Goal: Transaction & Acquisition: Download file/media

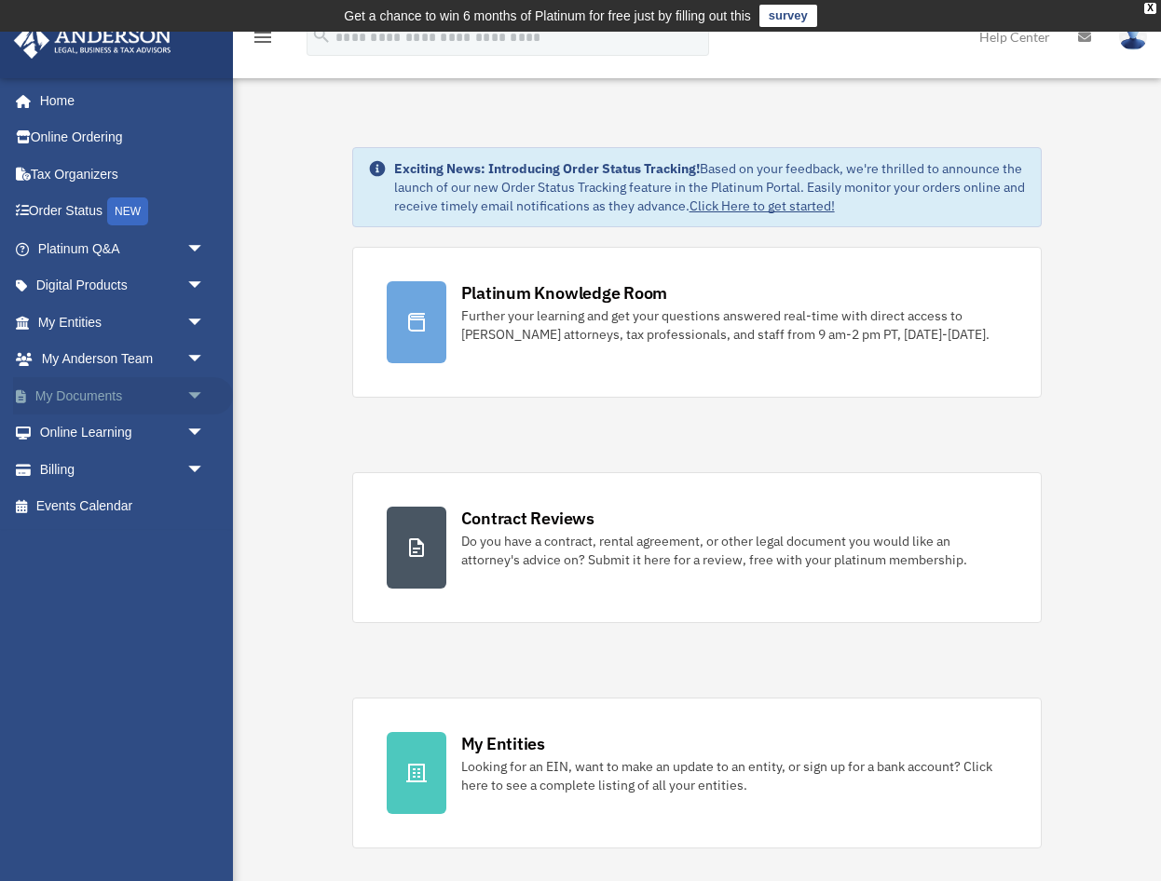
click at [71, 386] on link "My Documents arrow_drop_down" at bounding box center [123, 395] width 220 height 37
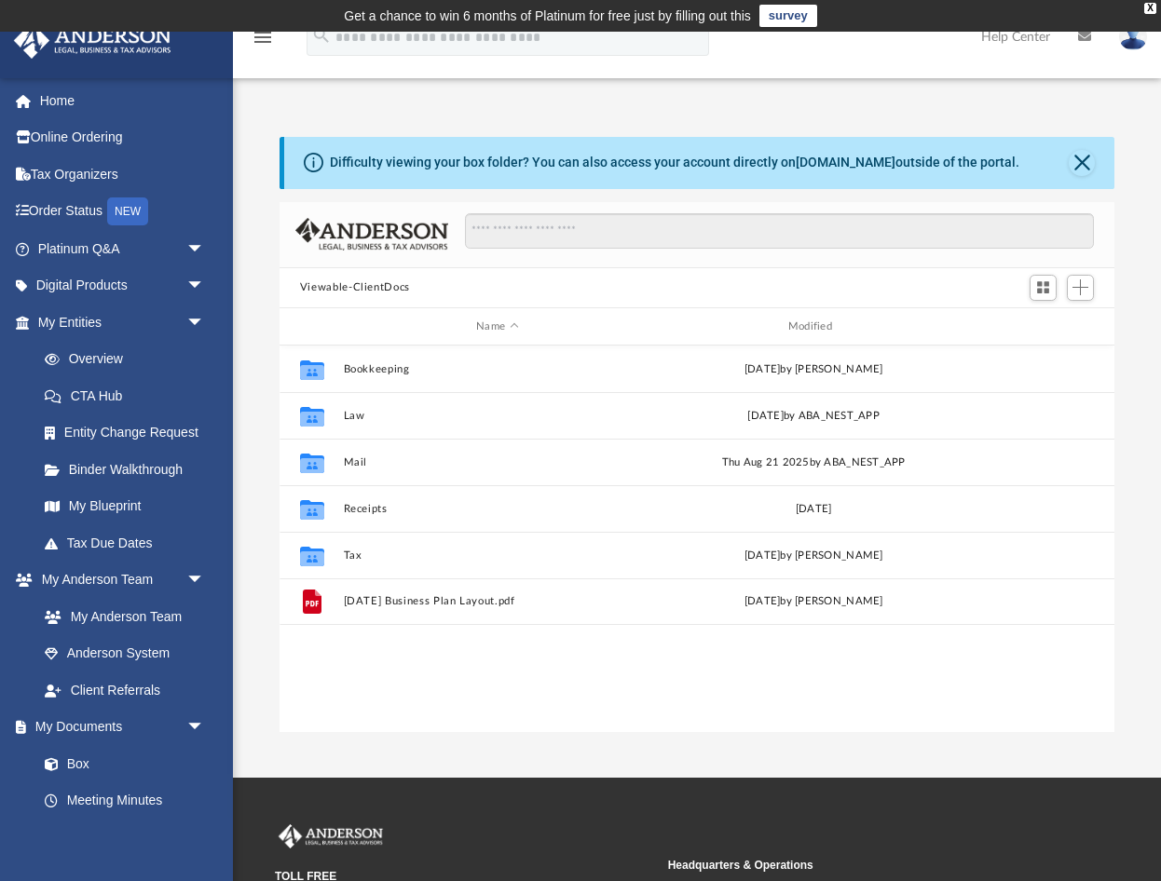
scroll to position [424, 836]
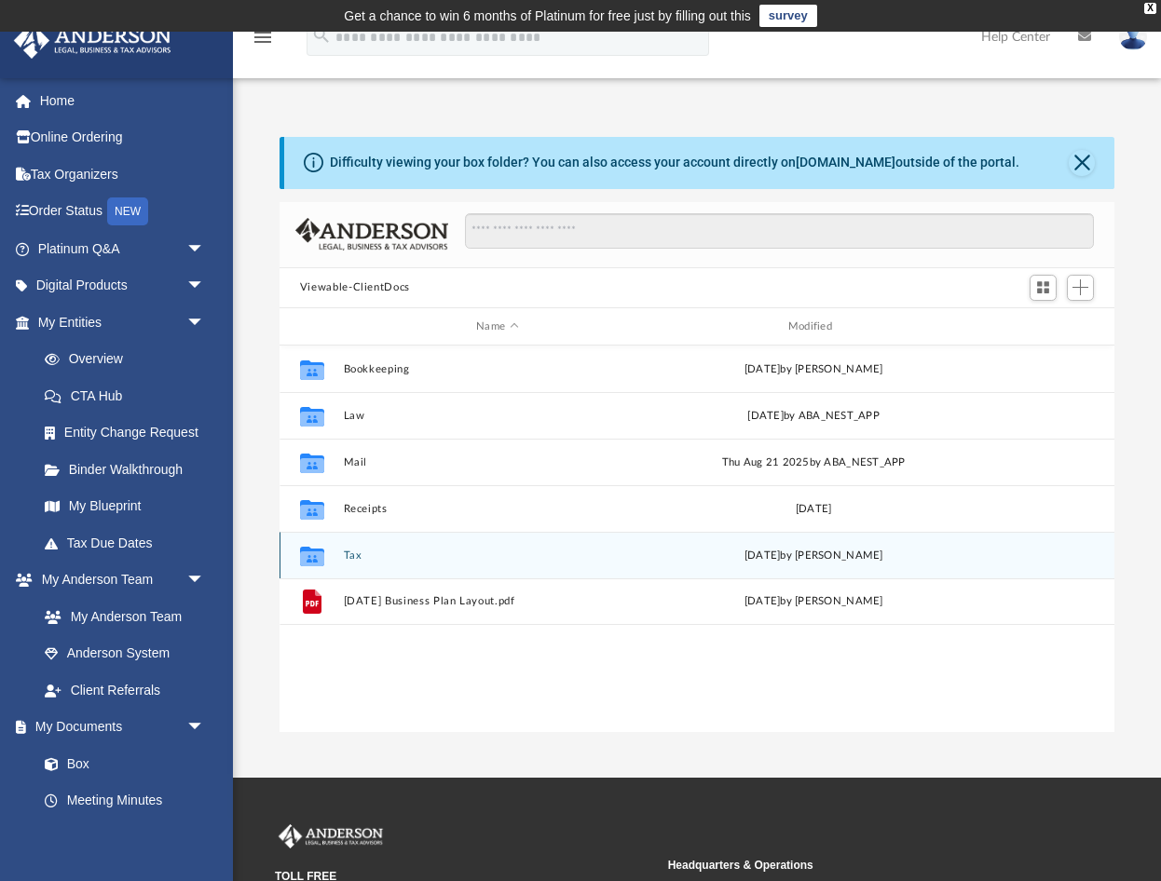
click at [323, 561] on icon "grid" at bounding box center [312, 558] width 24 height 15
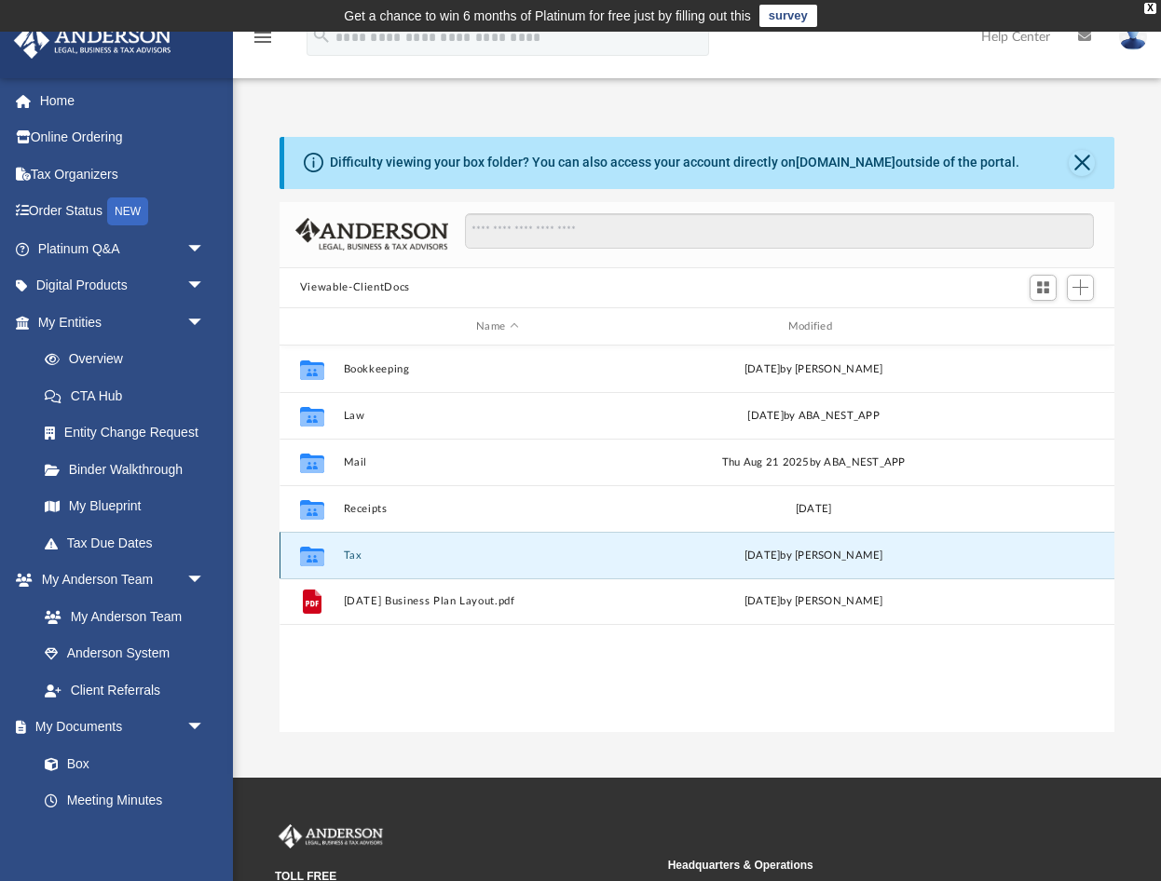
click at [325, 555] on icon "Collaborated Folder" at bounding box center [312, 556] width 30 height 30
click at [749, 560] on div "[DATE] by [PERSON_NAME]" at bounding box center [813, 556] width 308 height 17
click at [356, 558] on button "Tax" at bounding box center [497, 556] width 308 height 12
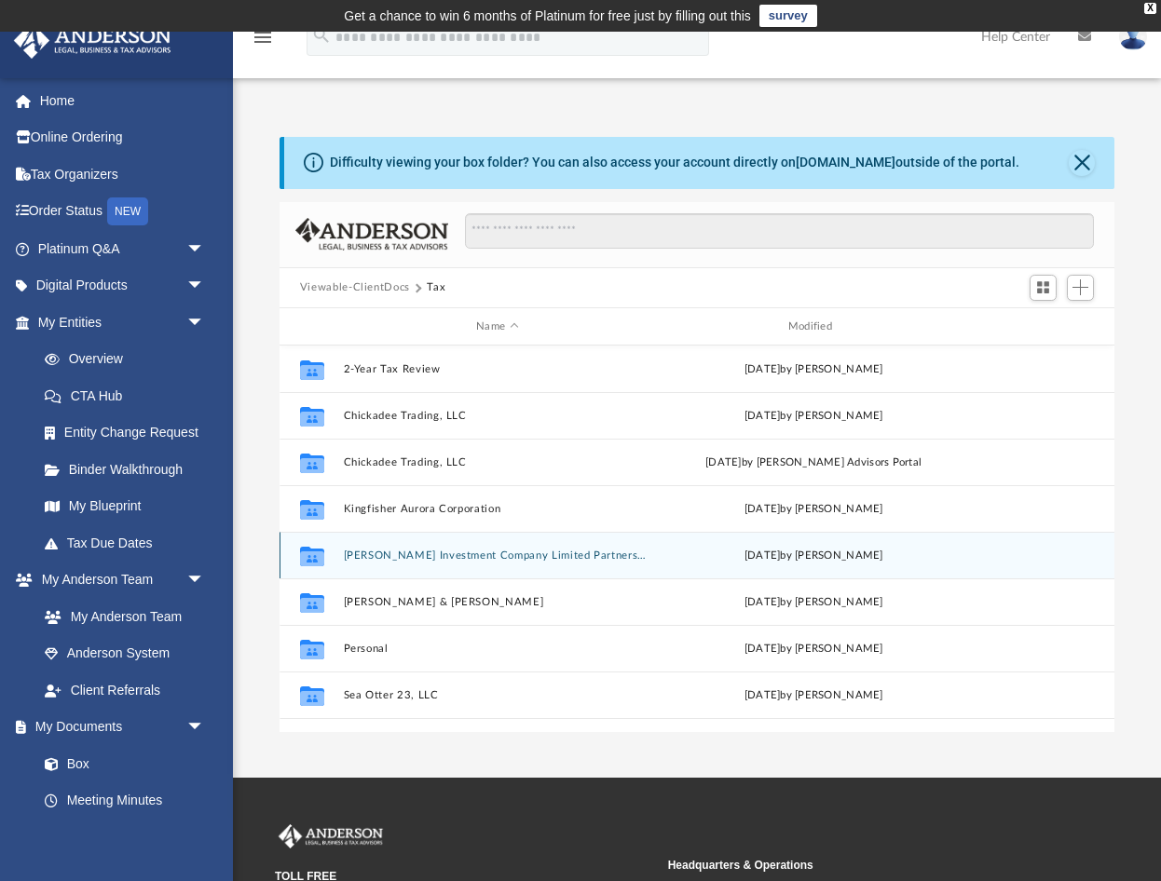
click at [356, 558] on button "[PERSON_NAME] Investment Company Limited Partnership" at bounding box center [497, 556] width 308 height 12
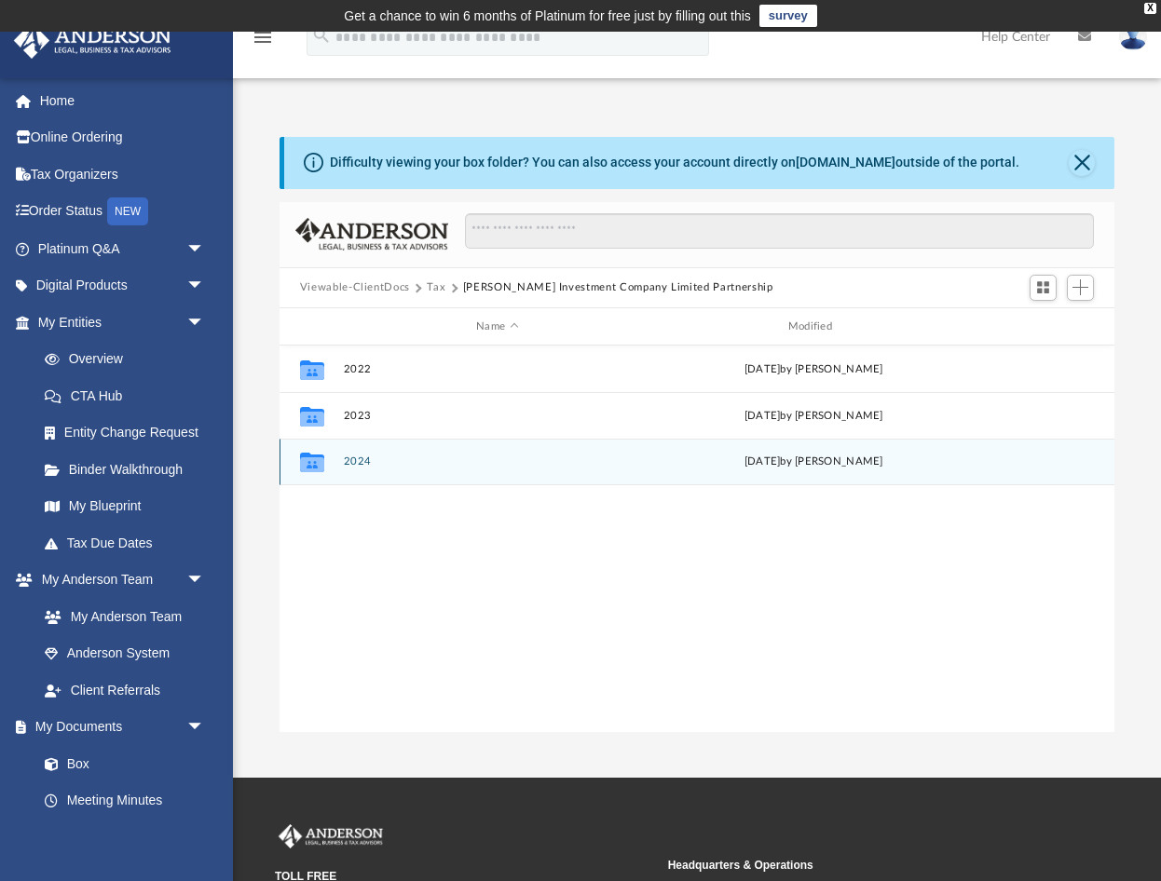
click at [351, 468] on button "2024" at bounding box center [497, 462] width 308 height 12
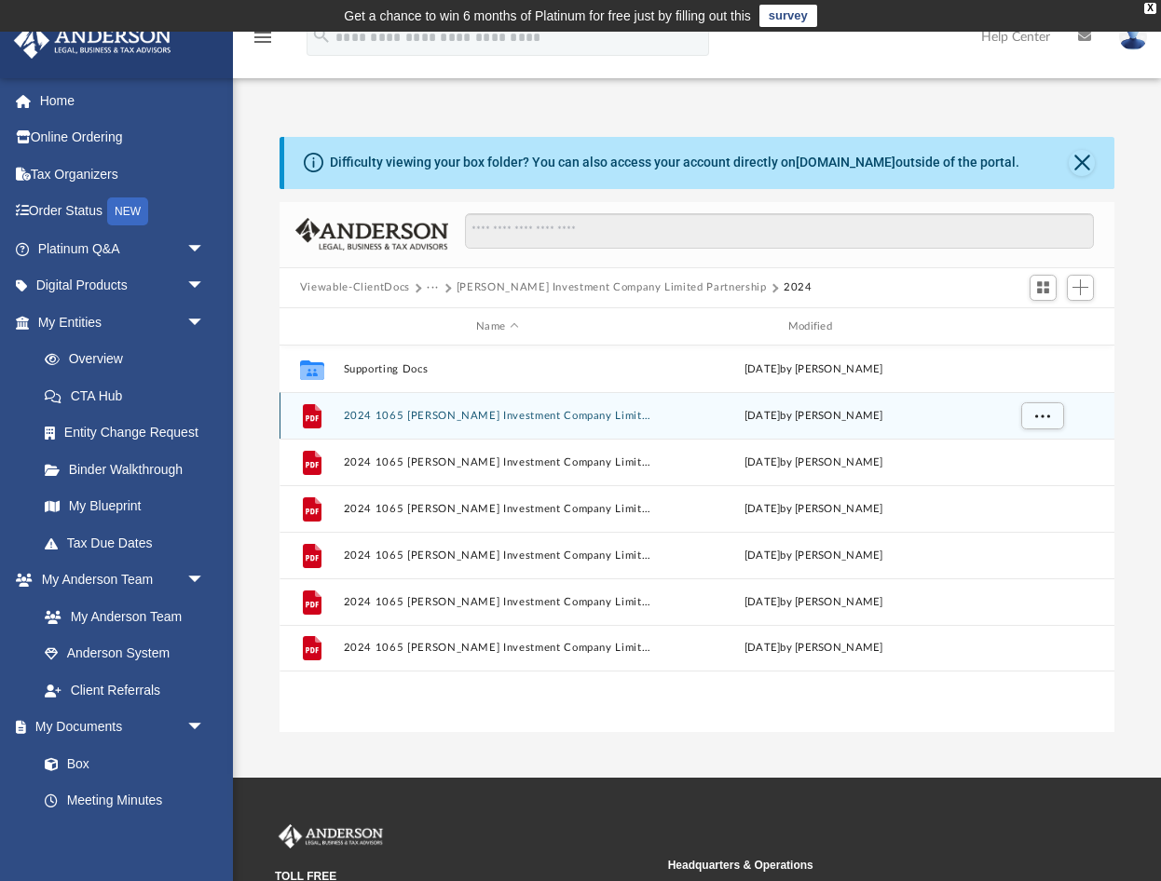
click at [374, 410] on button "2024 1065 [PERSON_NAME] Investment Company Limited Partnership - Completed Copy…" at bounding box center [497, 416] width 308 height 12
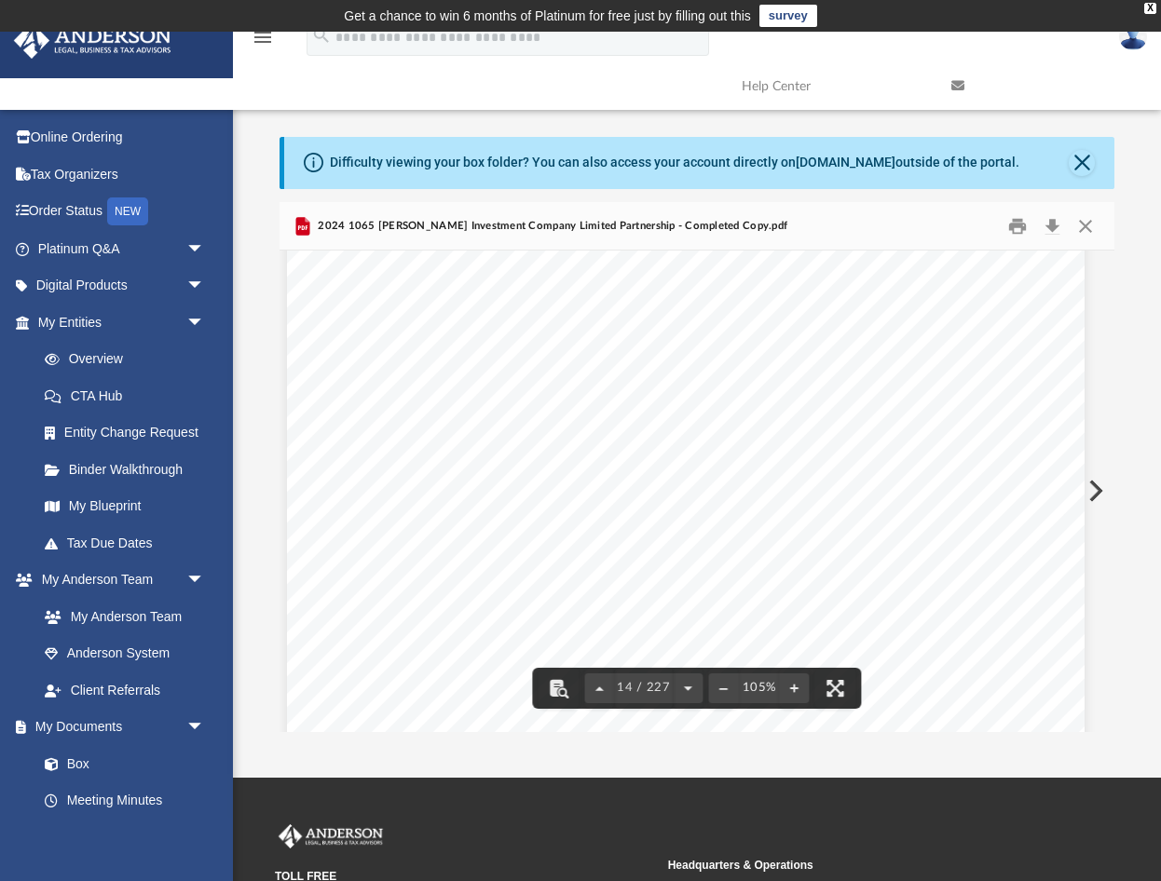
scroll to position [13848, 11]
click at [1052, 221] on button "Download" at bounding box center [1052, 225] width 34 height 29
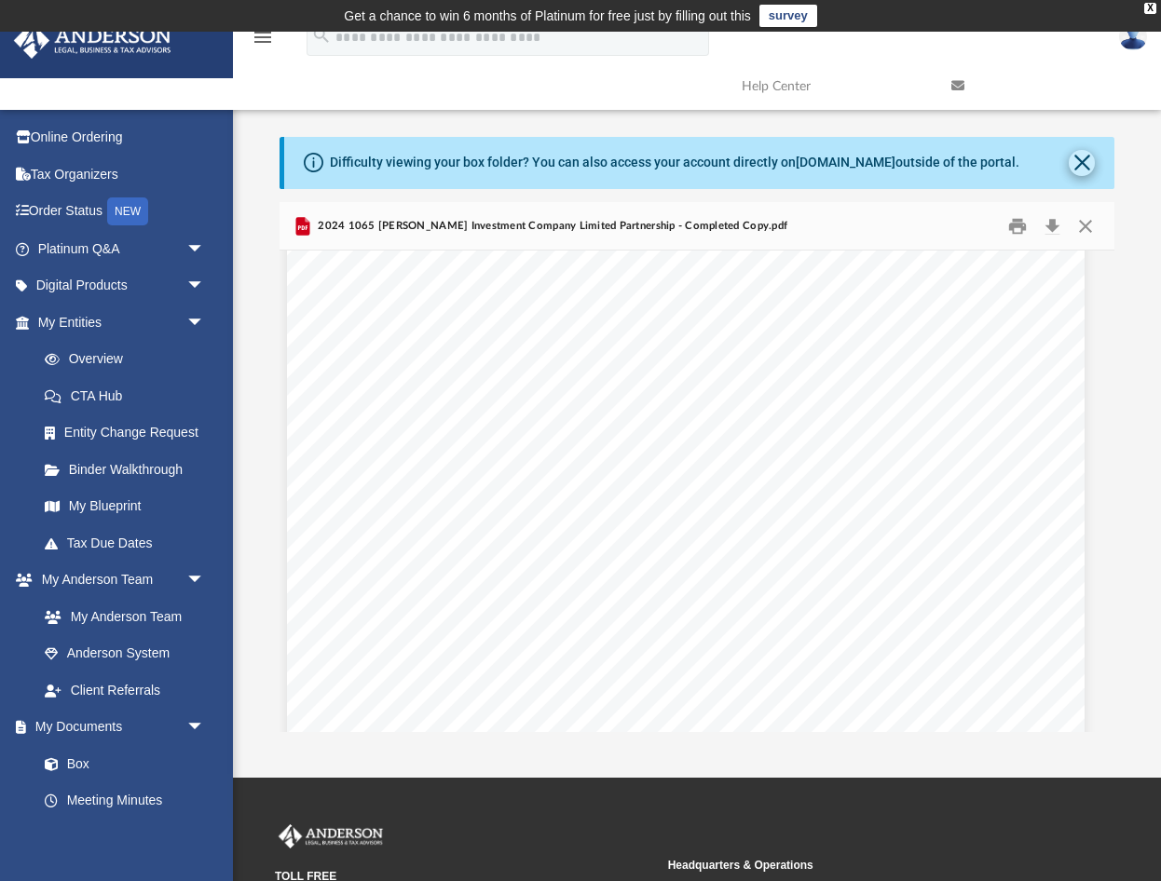
click at [1072, 162] on button "Close" at bounding box center [1081, 163] width 26 height 26
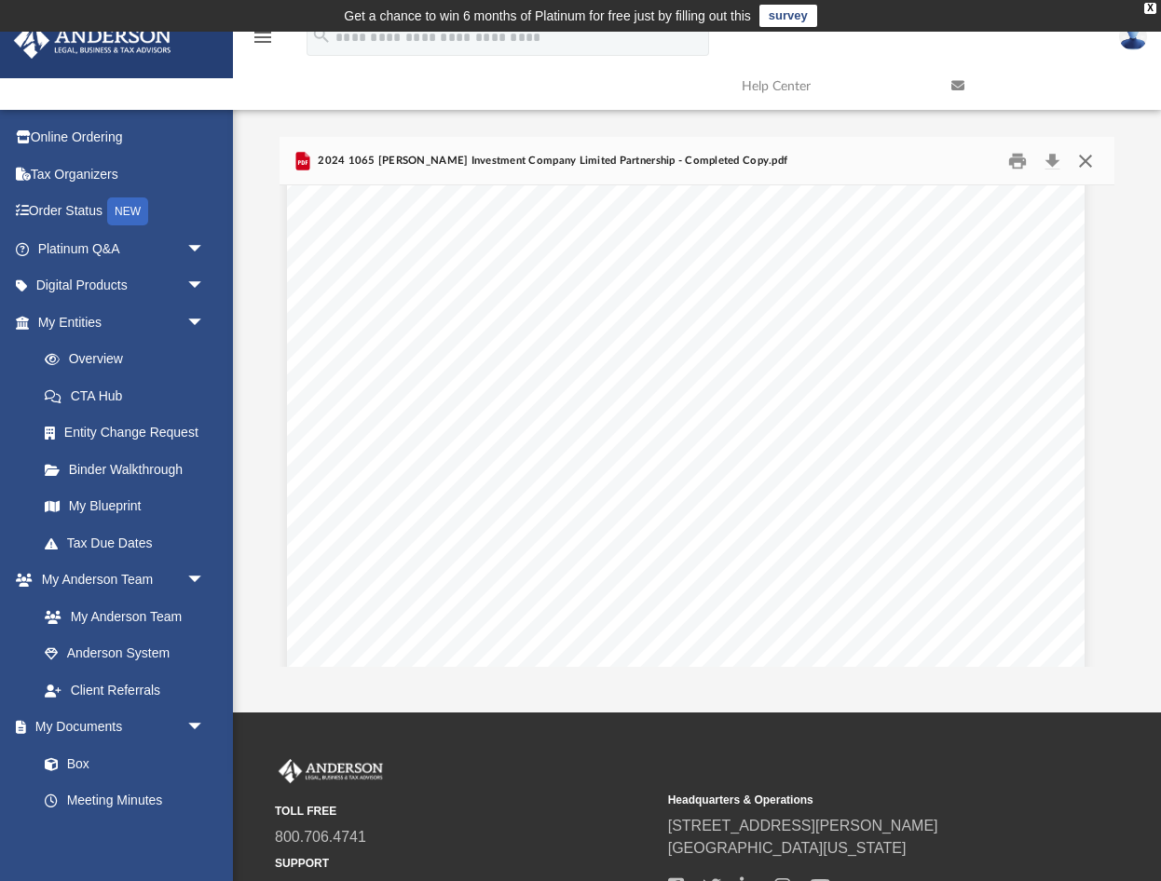
click at [1090, 165] on button "Close" at bounding box center [1085, 160] width 34 height 29
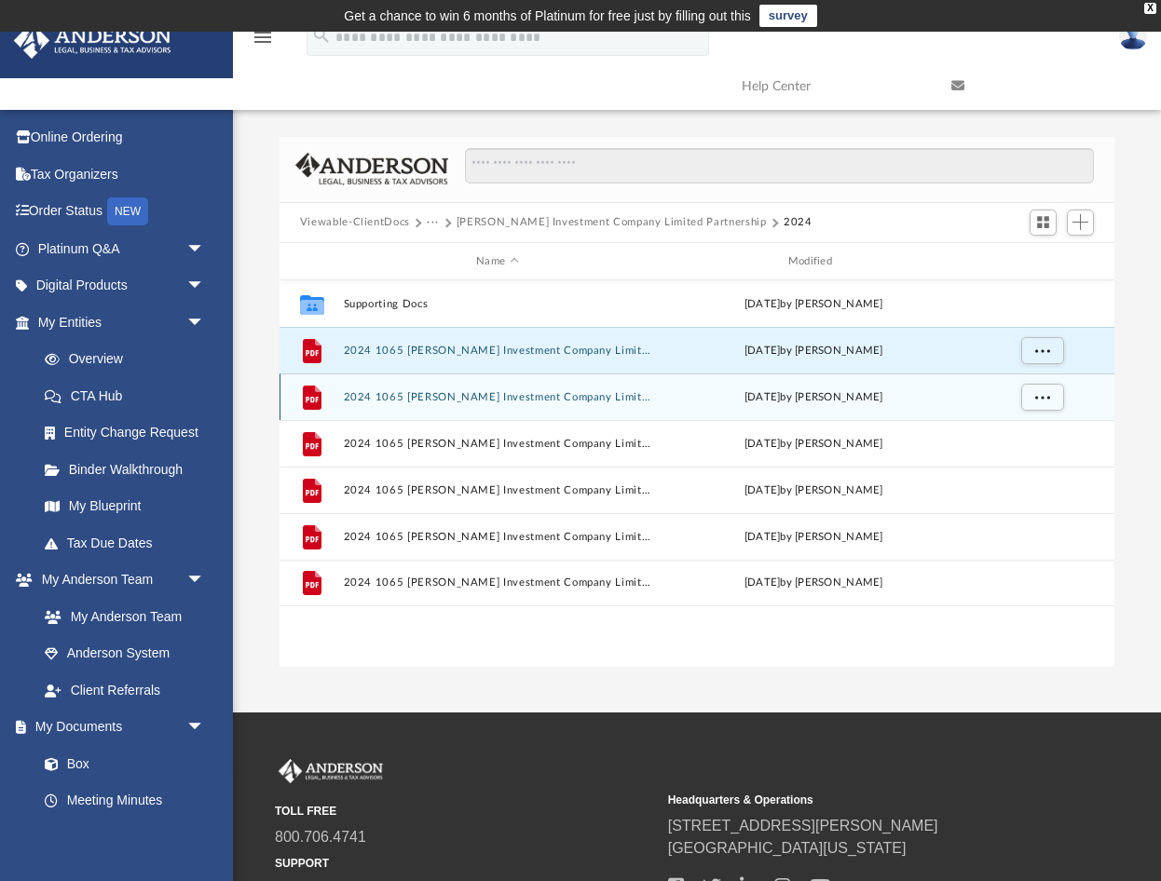
click at [386, 400] on button "2024 1065 [PERSON_NAME] Investment Company Limited Partnership - e-file authori…" at bounding box center [497, 397] width 308 height 12
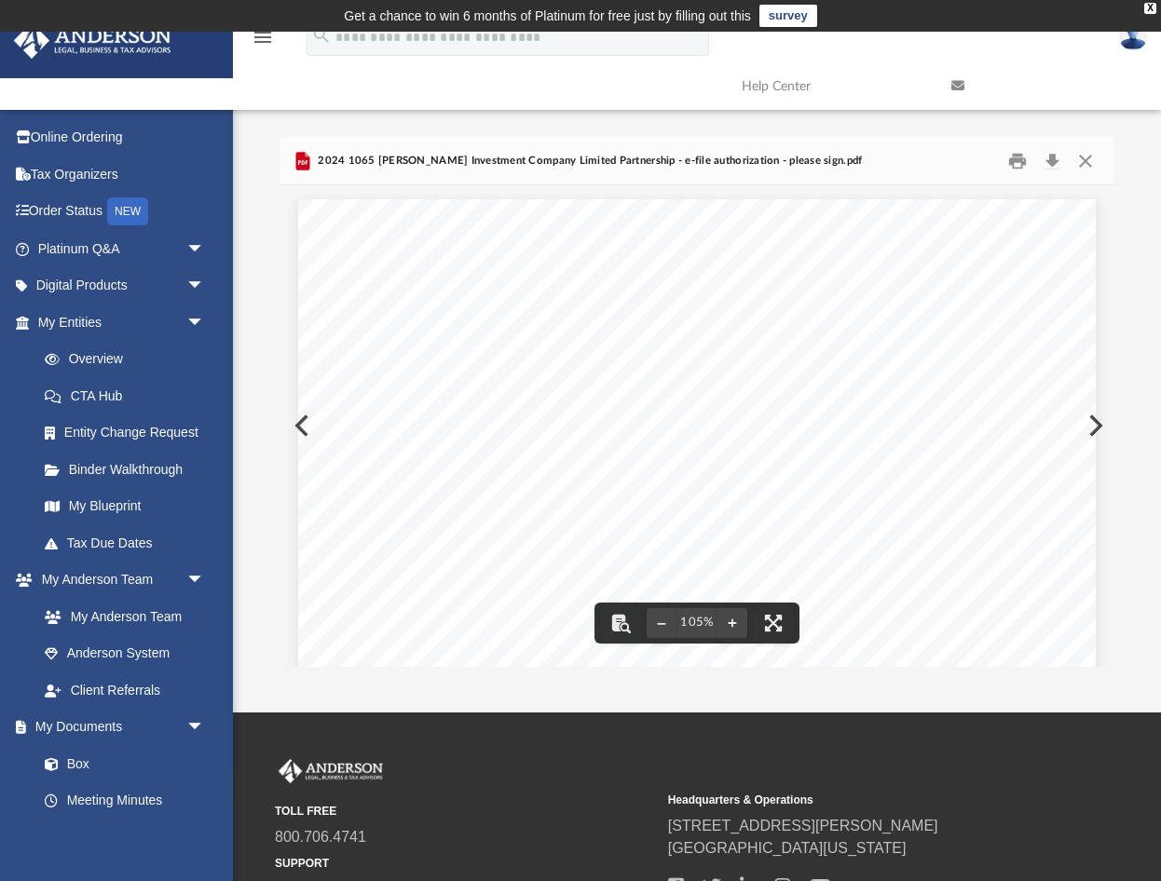
scroll to position [0, 0]
click at [1052, 159] on button "Download" at bounding box center [1052, 160] width 34 height 29
click at [1092, 160] on button "Close" at bounding box center [1085, 160] width 34 height 29
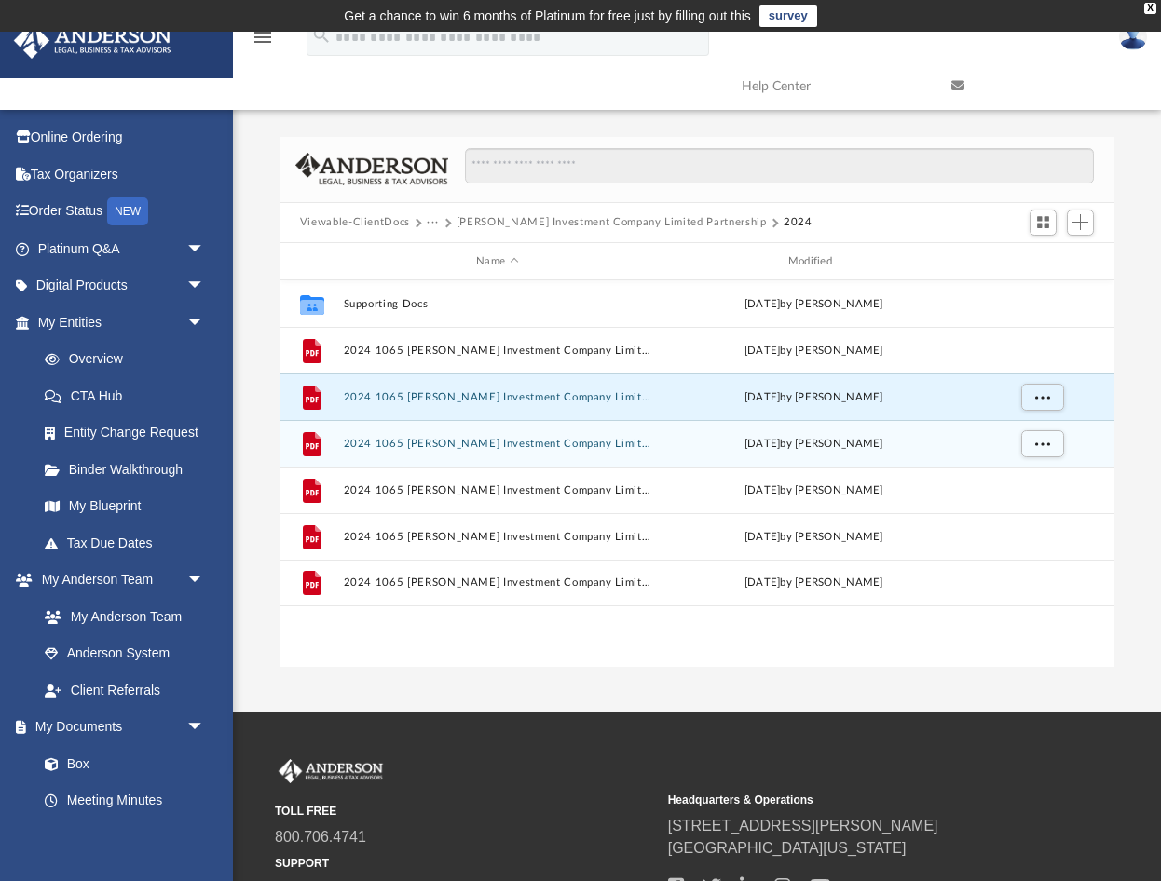
click at [487, 443] on button "2024 1065 [PERSON_NAME] Investment Company Limited Partnership - Filing Instruc…" at bounding box center [497, 444] width 308 height 12
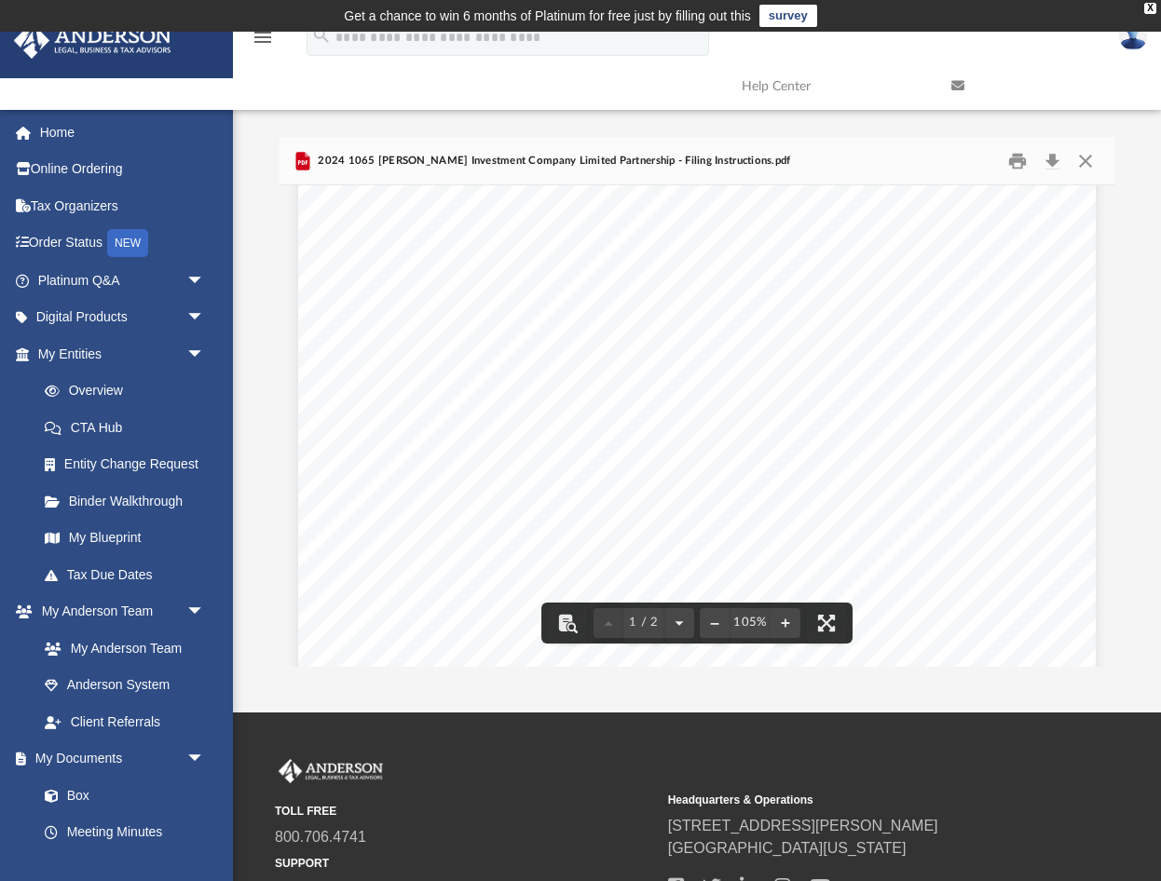
scroll to position [251, 0]
click at [1052, 156] on button "Download" at bounding box center [1052, 160] width 34 height 29
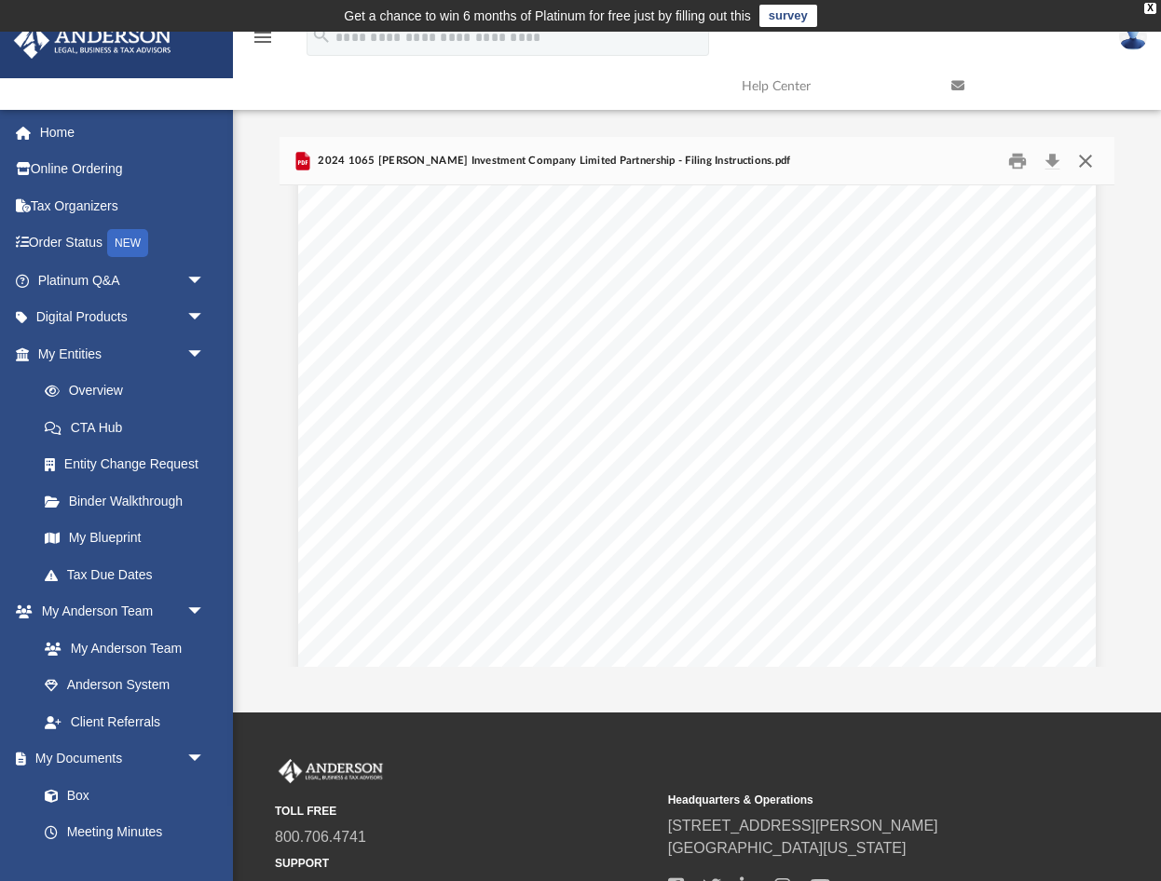
click at [1081, 158] on button "Close" at bounding box center [1085, 160] width 34 height 29
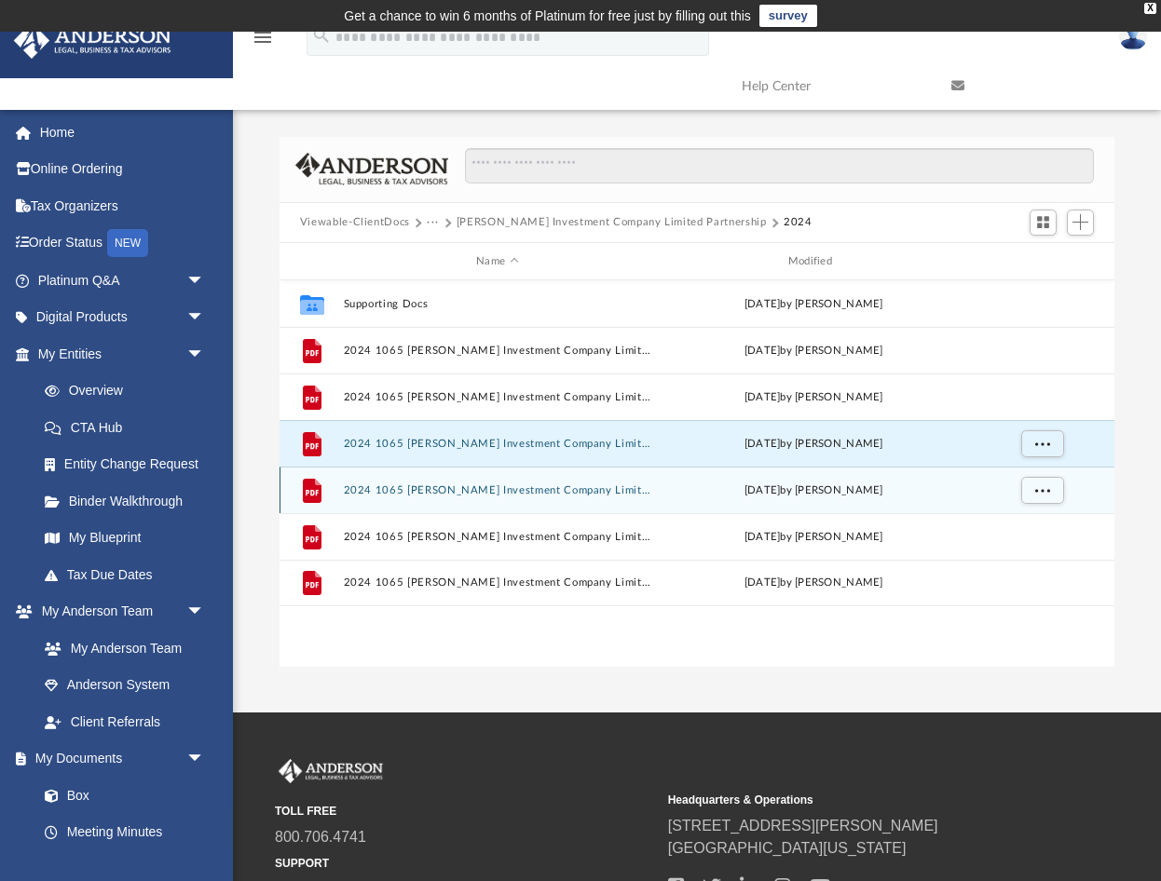
click at [385, 489] on button "2024 1065 [PERSON_NAME] Investment Company Limited Partnership - Form 3115 Appl…" at bounding box center [497, 490] width 308 height 12
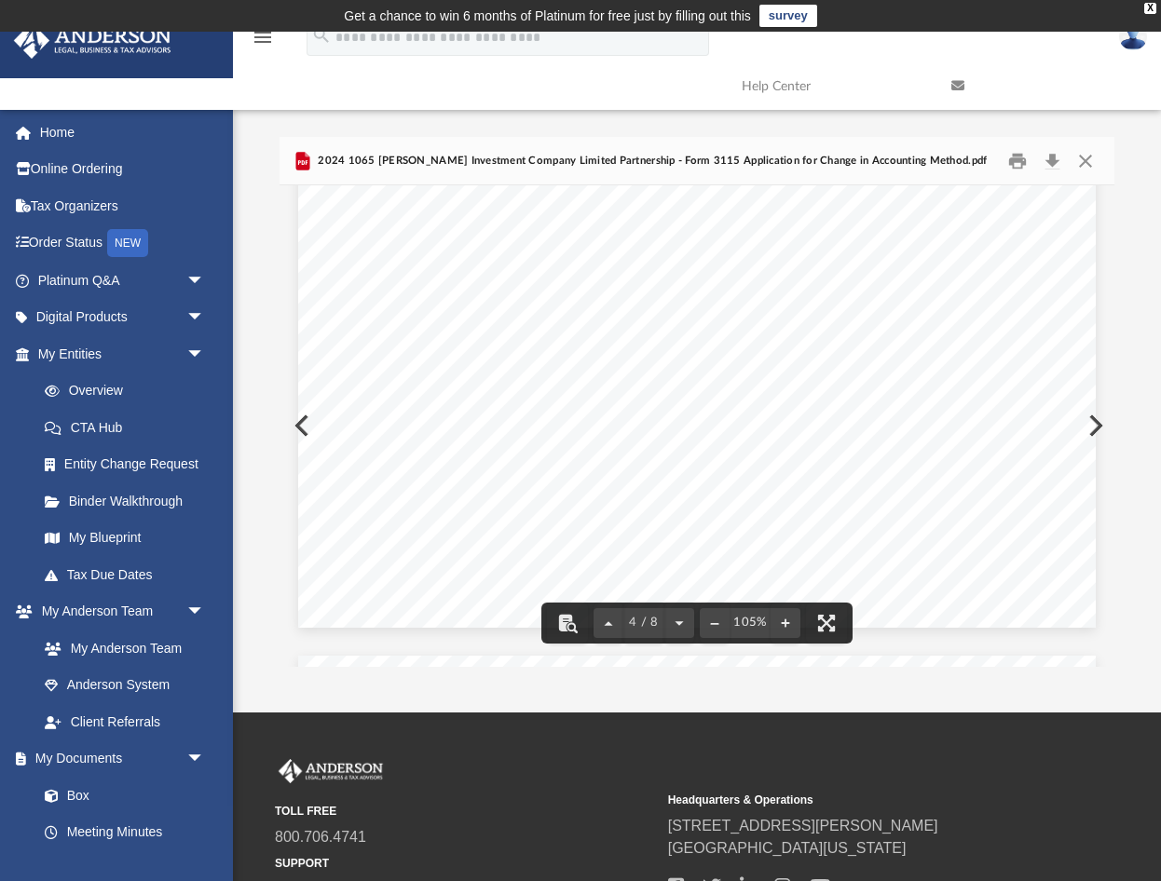
scroll to position [3881, 0]
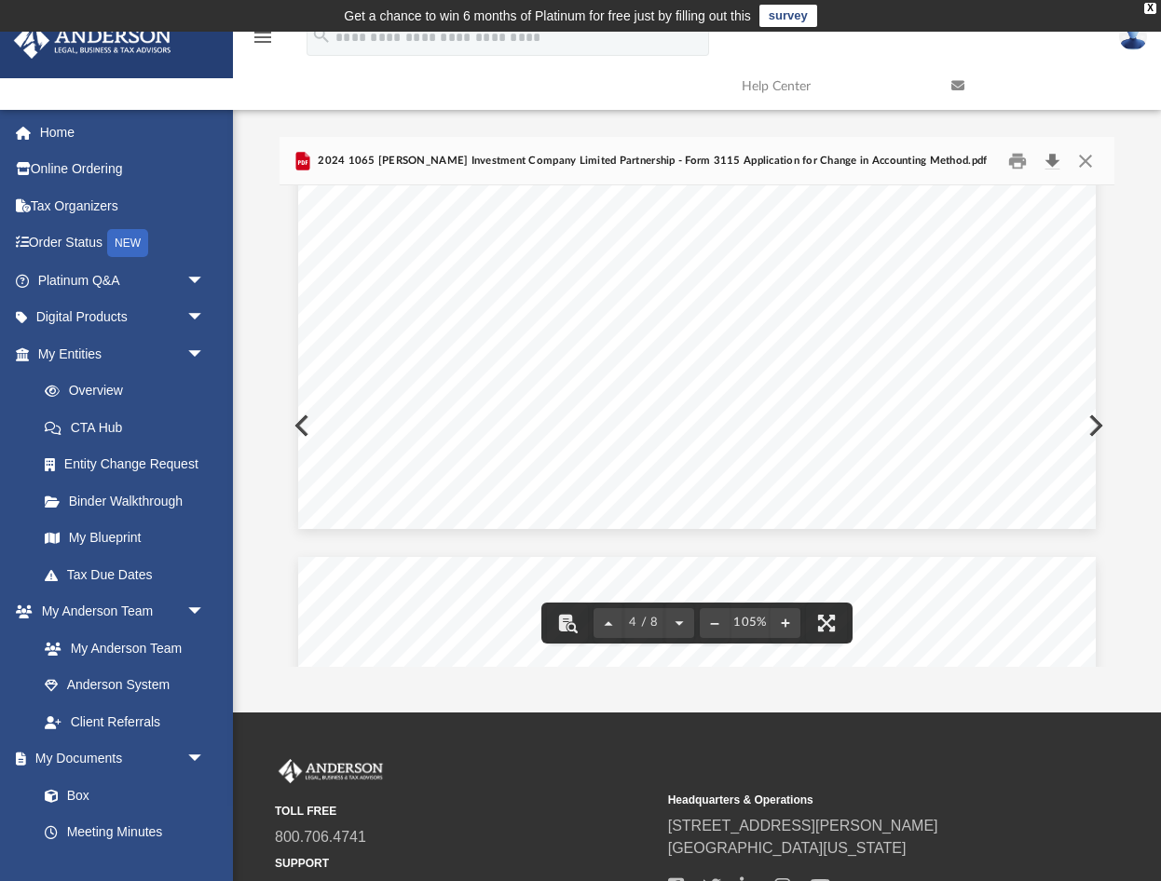
click at [1058, 160] on button "Download" at bounding box center [1052, 160] width 34 height 29
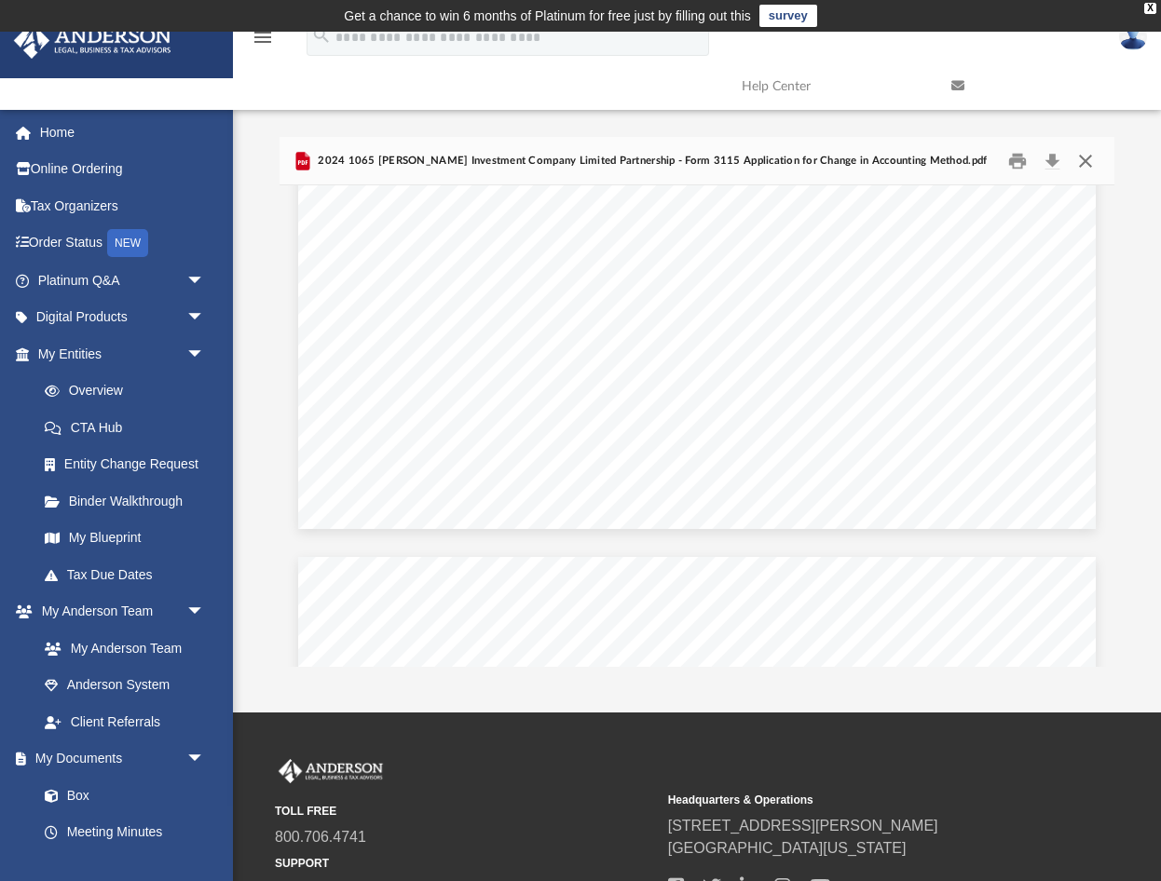
click at [1093, 161] on button "Close" at bounding box center [1085, 160] width 34 height 29
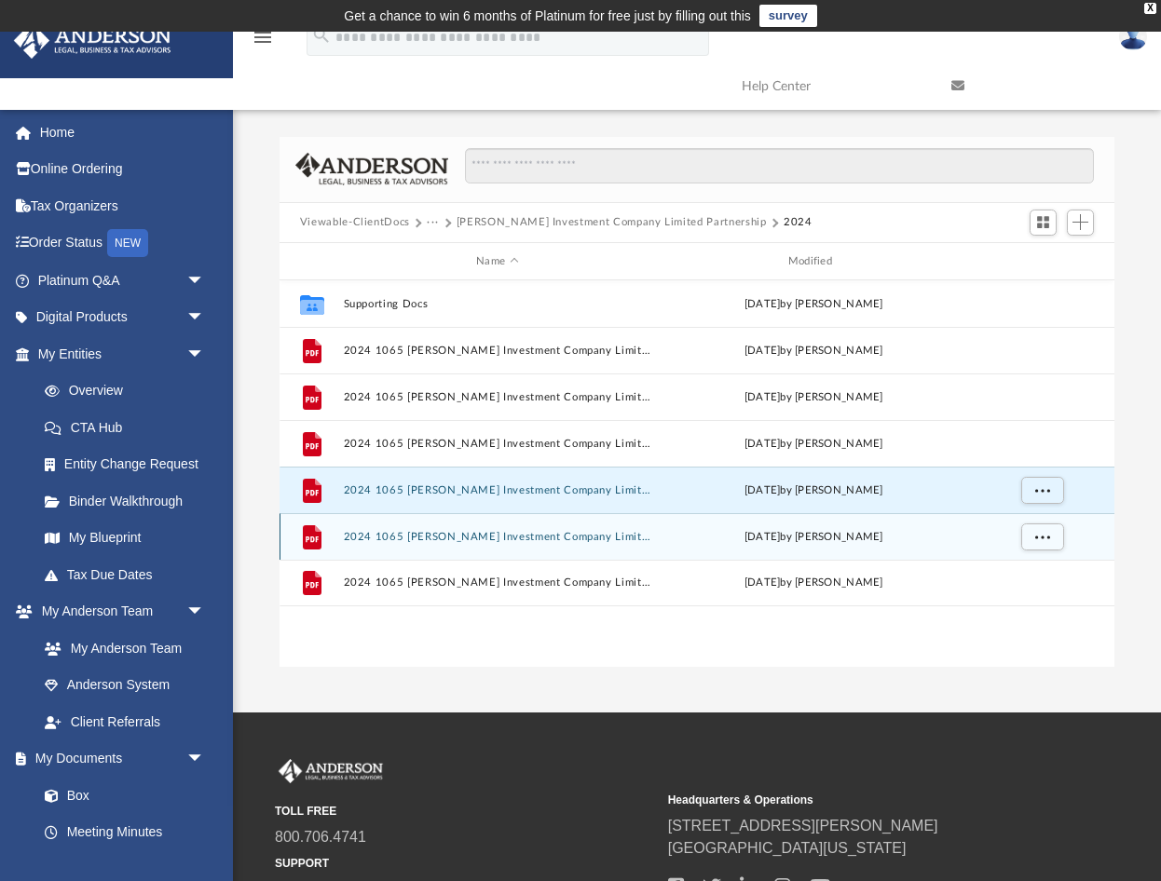
click at [427, 531] on button "2024 1065 [PERSON_NAME] Investment Company Limited Partnership - K-1s.pdf" at bounding box center [497, 537] width 308 height 12
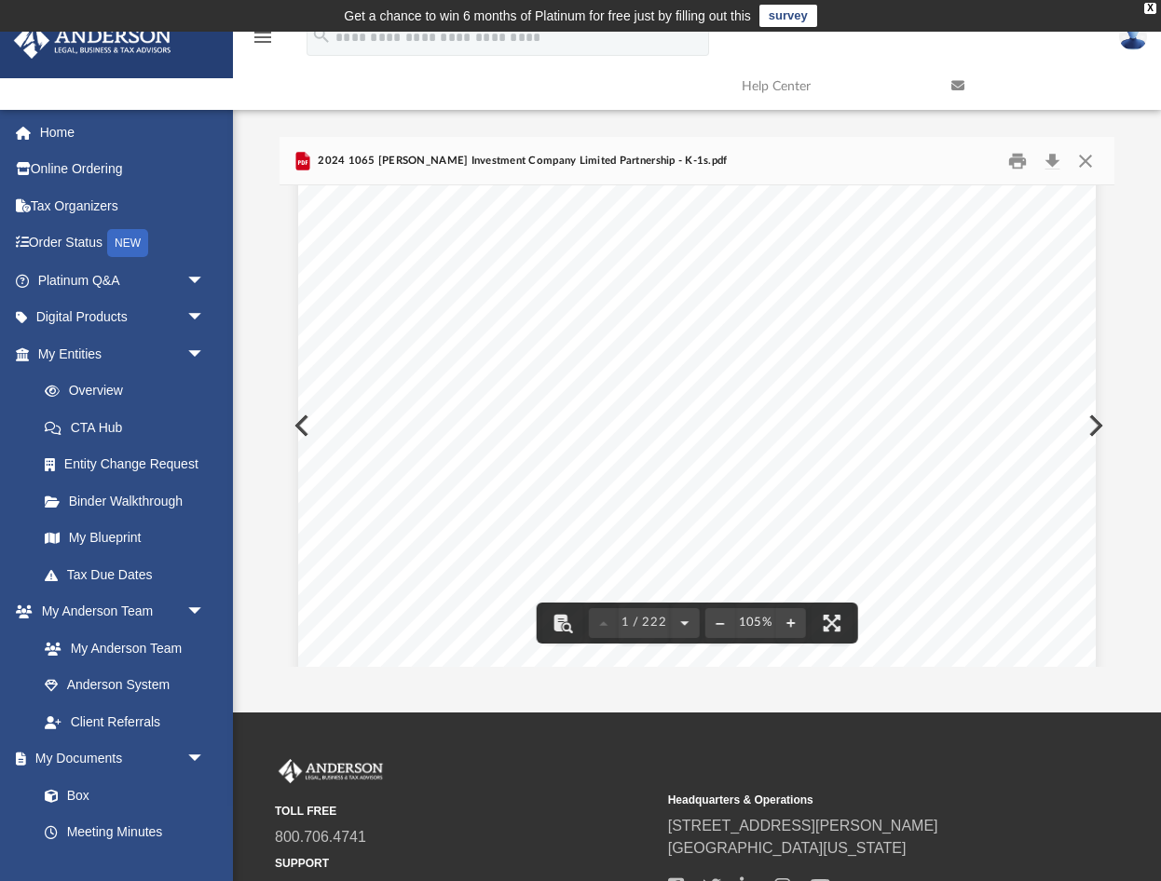
scroll to position [556, 0]
click at [1055, 164] on button "Download" at bounding box center [1052, 160] width 34 height 29
click at [1089, 158] on button "Close" at bounding box center [1085, 160] width 34 height 29
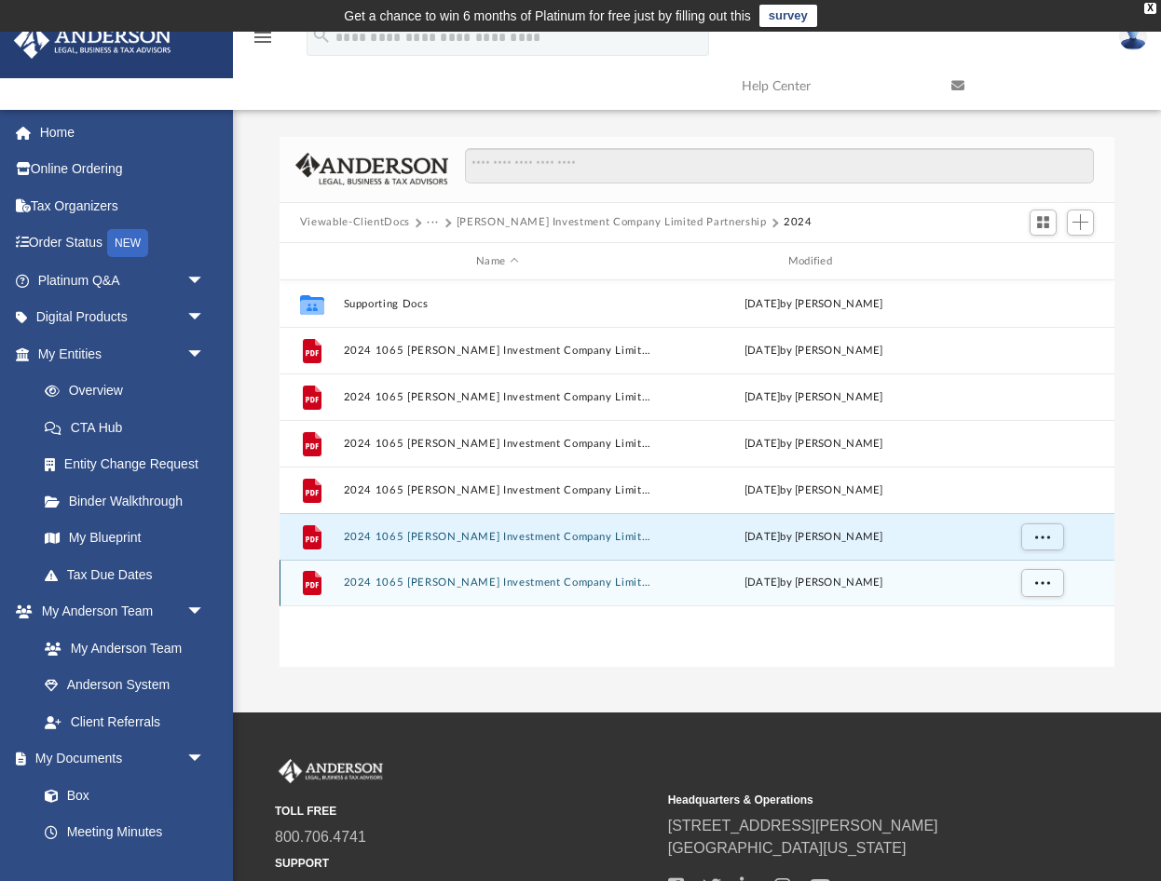
click at [466, 584] on button "2024 1065 [PERSON_NAME] Investment Company Limited Partnership - Review Copy.pdf" at bounding box center [497, 584] width 308 height 12
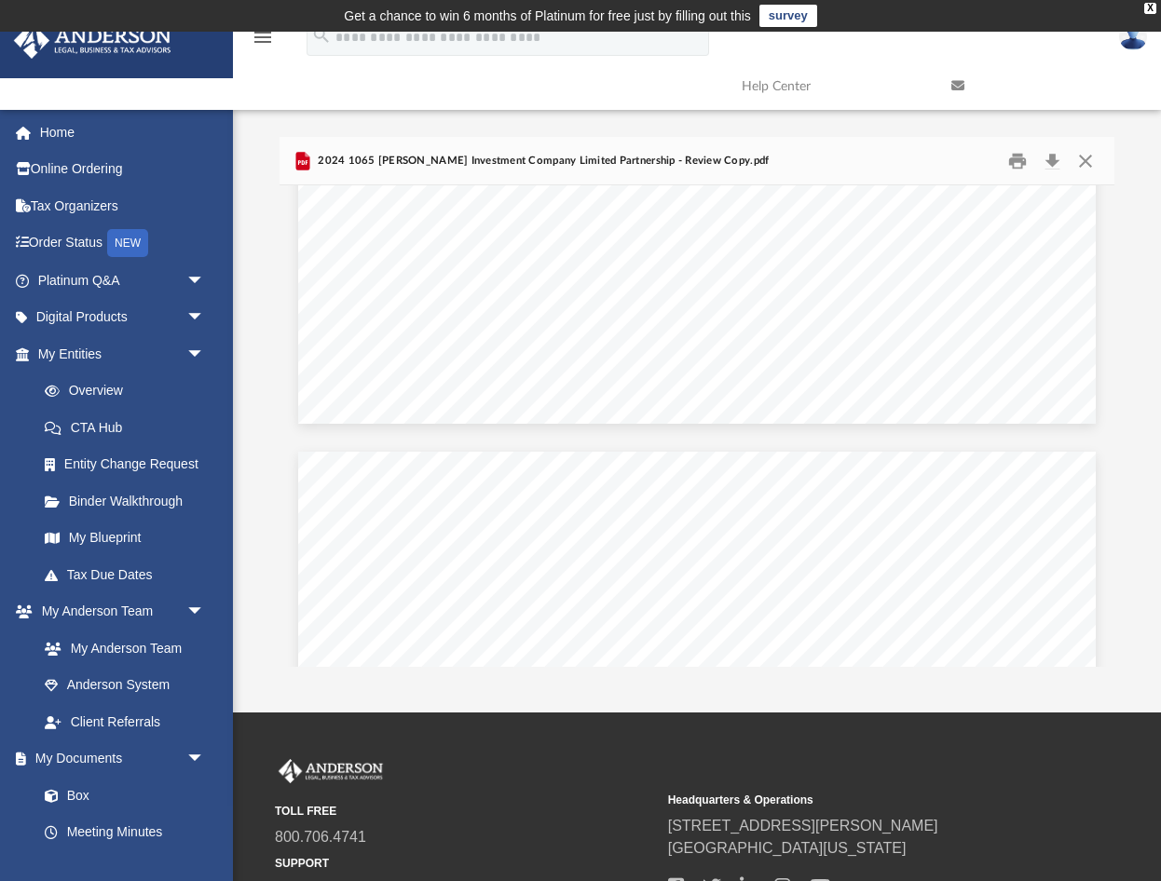
scroll to position [1882, 0]
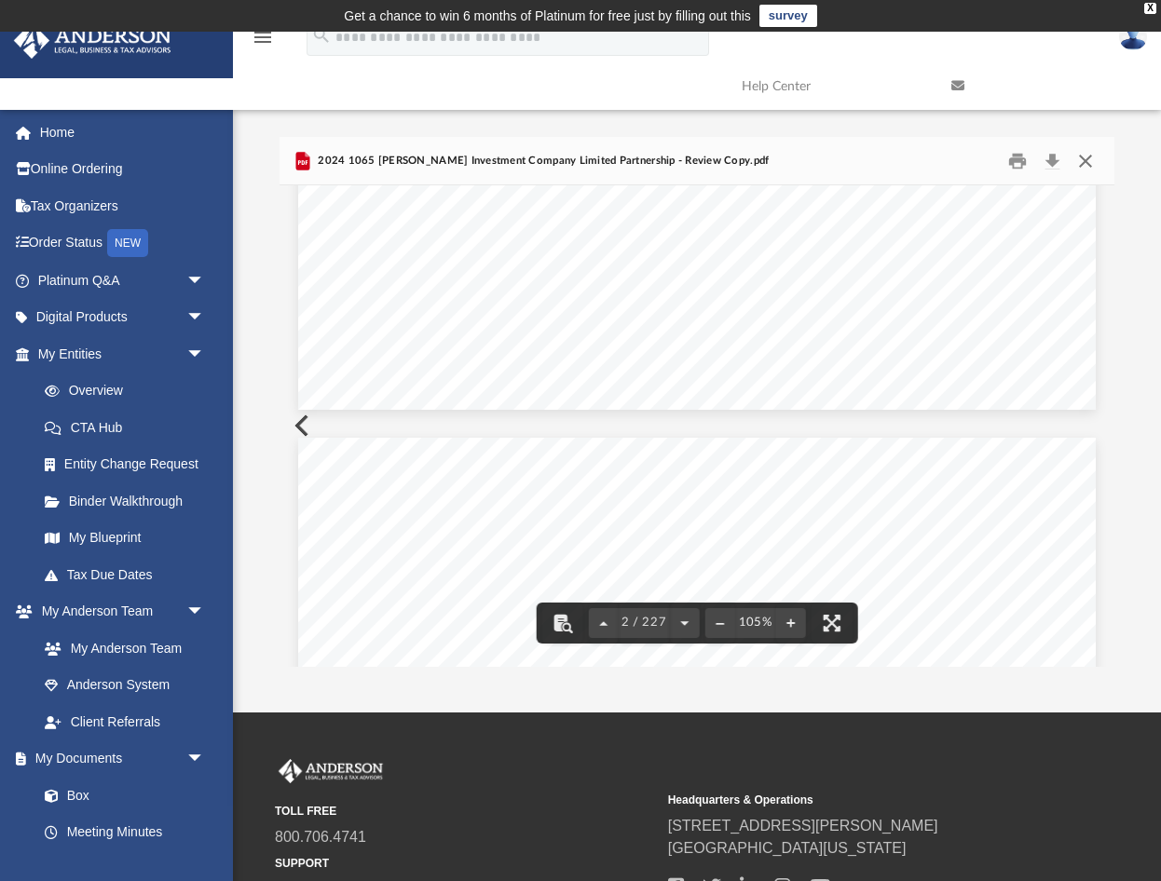
click at [1087, 156] on button "Close" at bounding box center [1085, 160] width 34 height 29
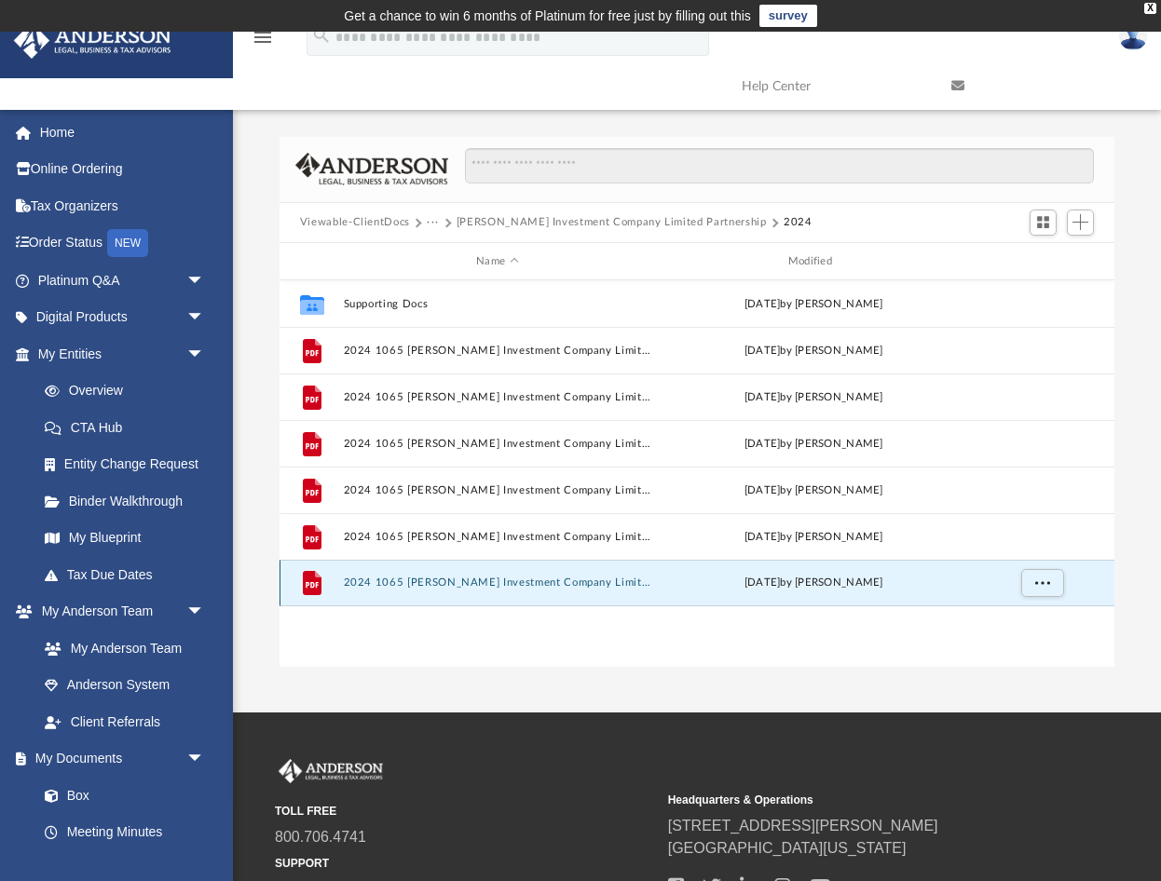
click at [843, 586] on div "[DATE] by [PERSON_NAME]" at bounding box center [813, 584] width 308 height 17
click at [317, 582] on icon "grid" at bounding box center [312, 585] width 13 height 6
click at [1044, 588] on span "More options" at bounding box center [1041, 583] width 15 height 10
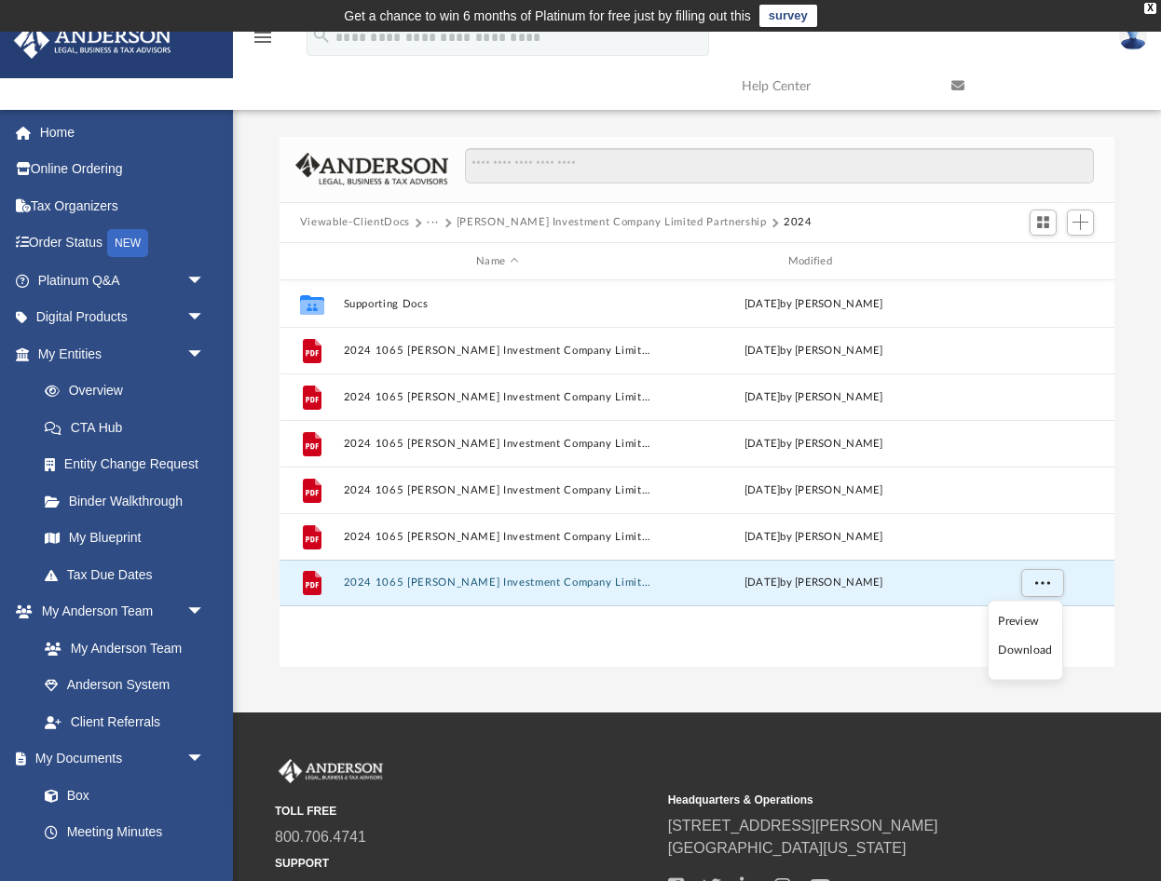
click at [1023, 661] on ul "Preview Download" at bounding box center [1024, 641] width 75 height 80
click at [1031, 652] on li "Download" at bounding box center [1025, 651] width 54 height 20
click at [364, 223] on button "Viewable-ClientDocs" at bounding box center [355, 222] width 110 height 17
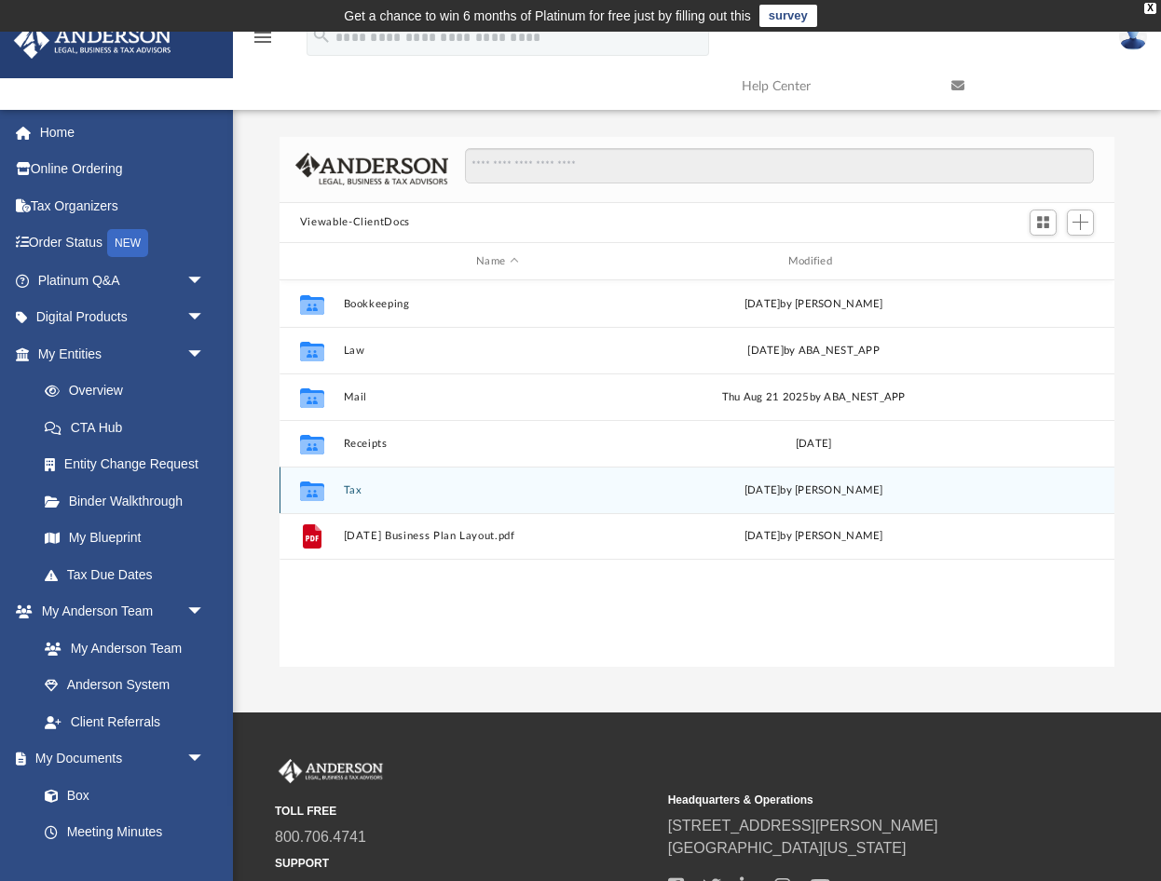
click at [325, 490] on icon "Collaborated Folder" at bounding box center [312, 491] width 30 height 30
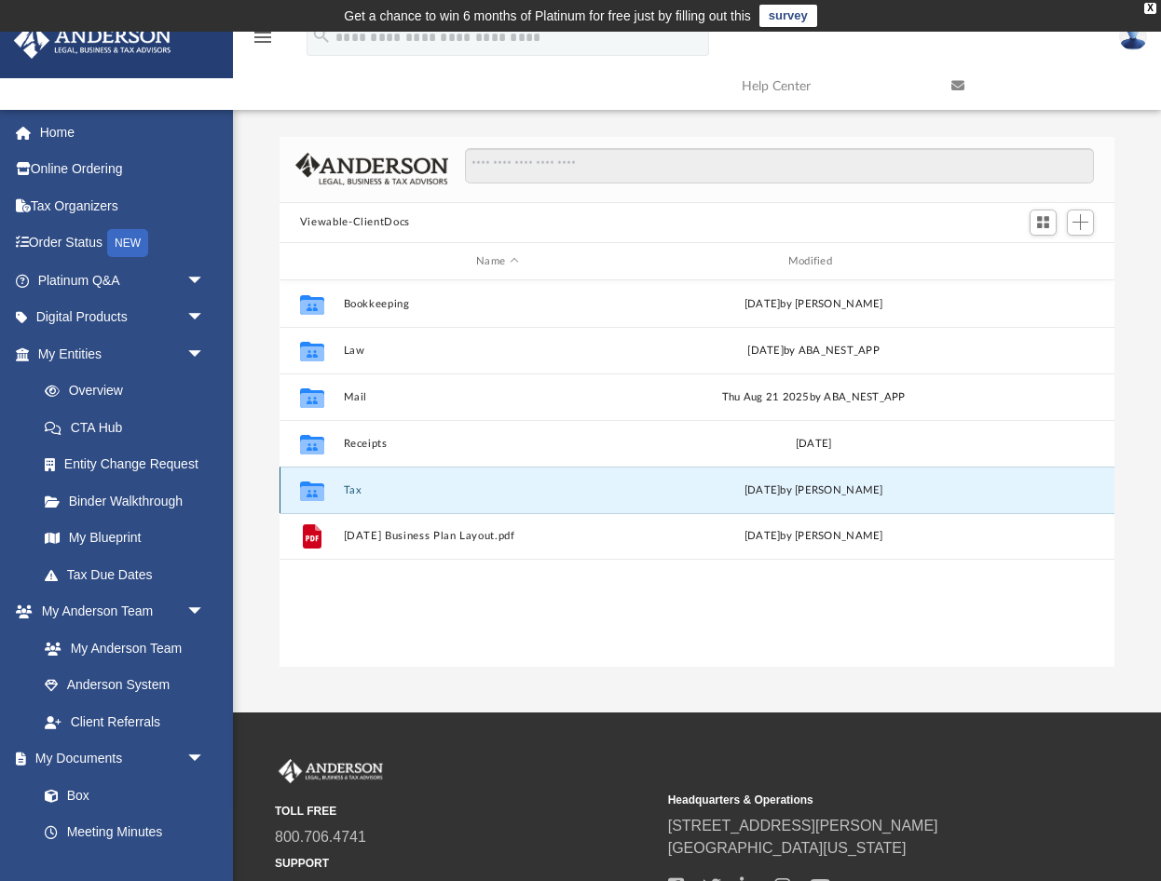
click at [357, 491] on button "Tax" at bounding box center [497, 490] width 308 height 12
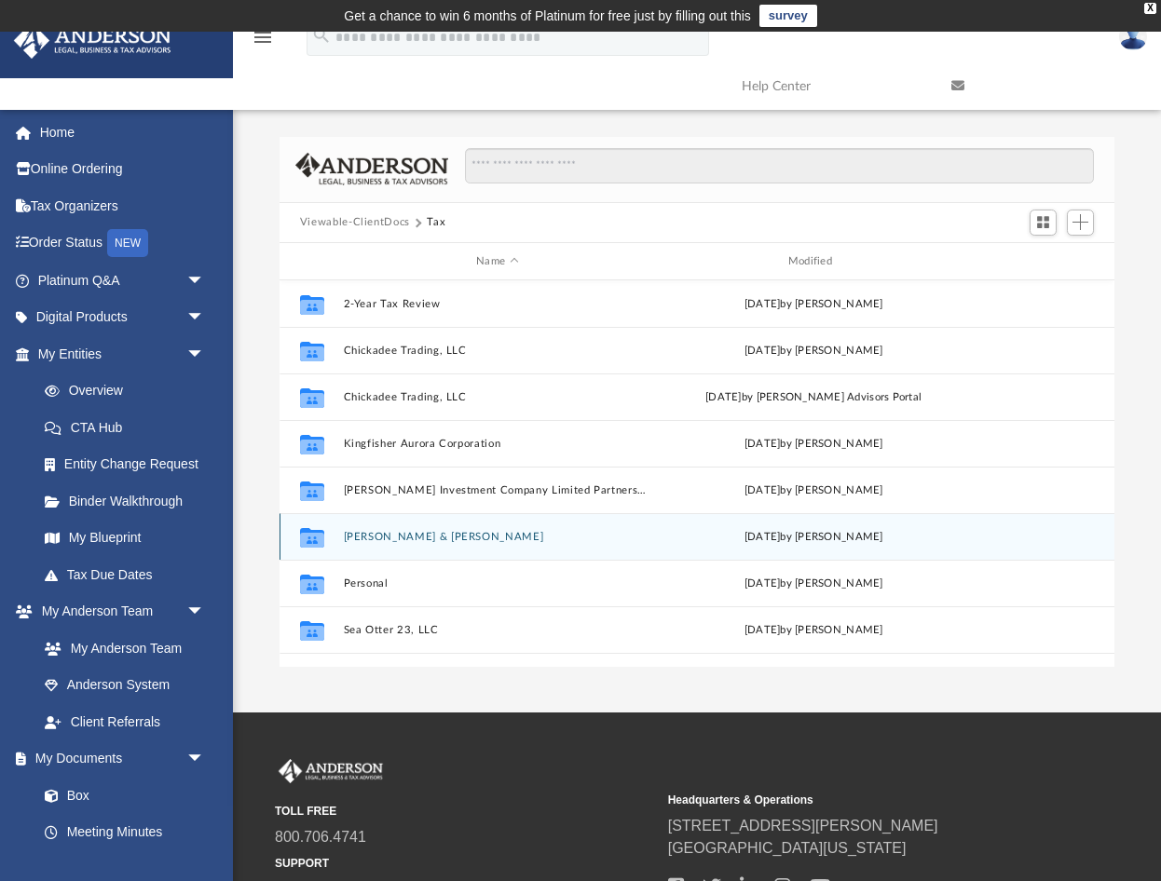
click at [363, 538] on button "[PERSON_NAME] & [PERSON_NAME]" at bounding box center [497, 537] width 308 height 12
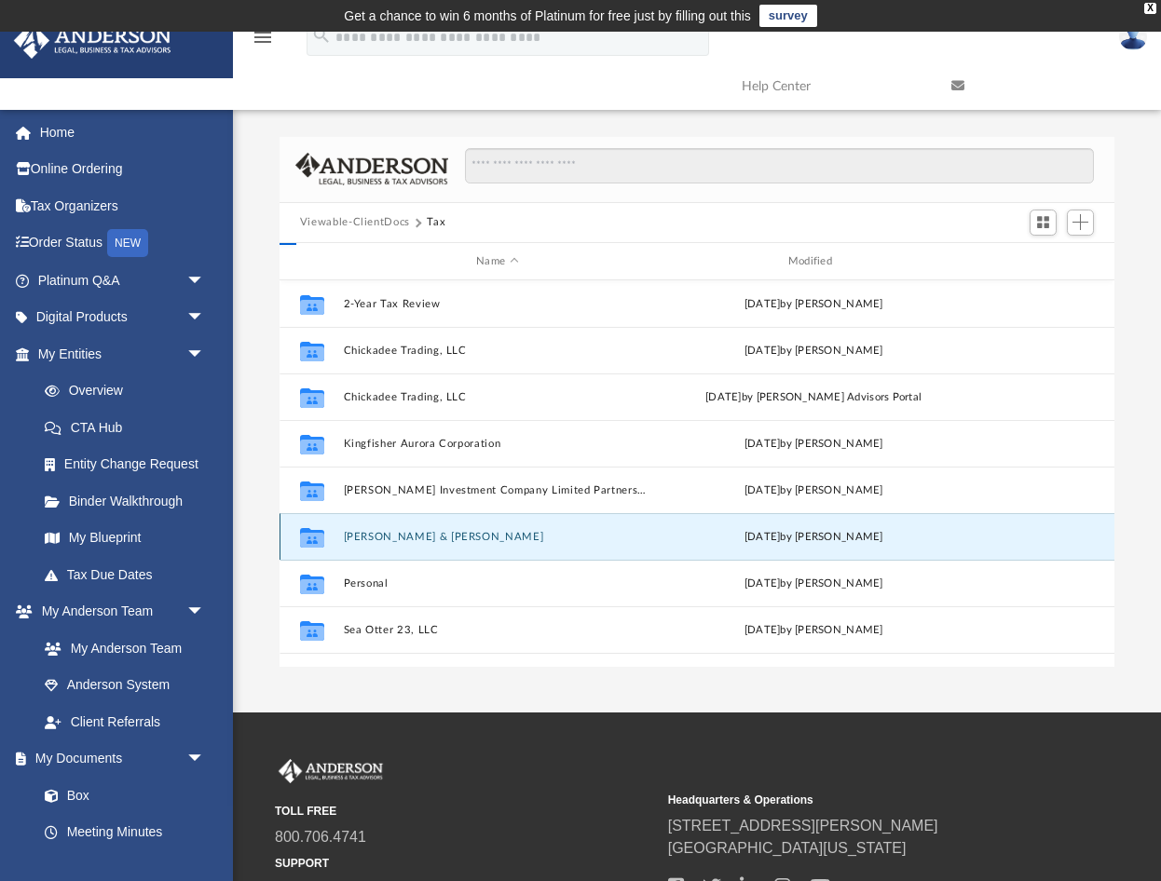
click at [363, 538] on button "[PERSON_NAME] & [PERSON_NAME]" at bounding box center [497, 537] width 308 height 12
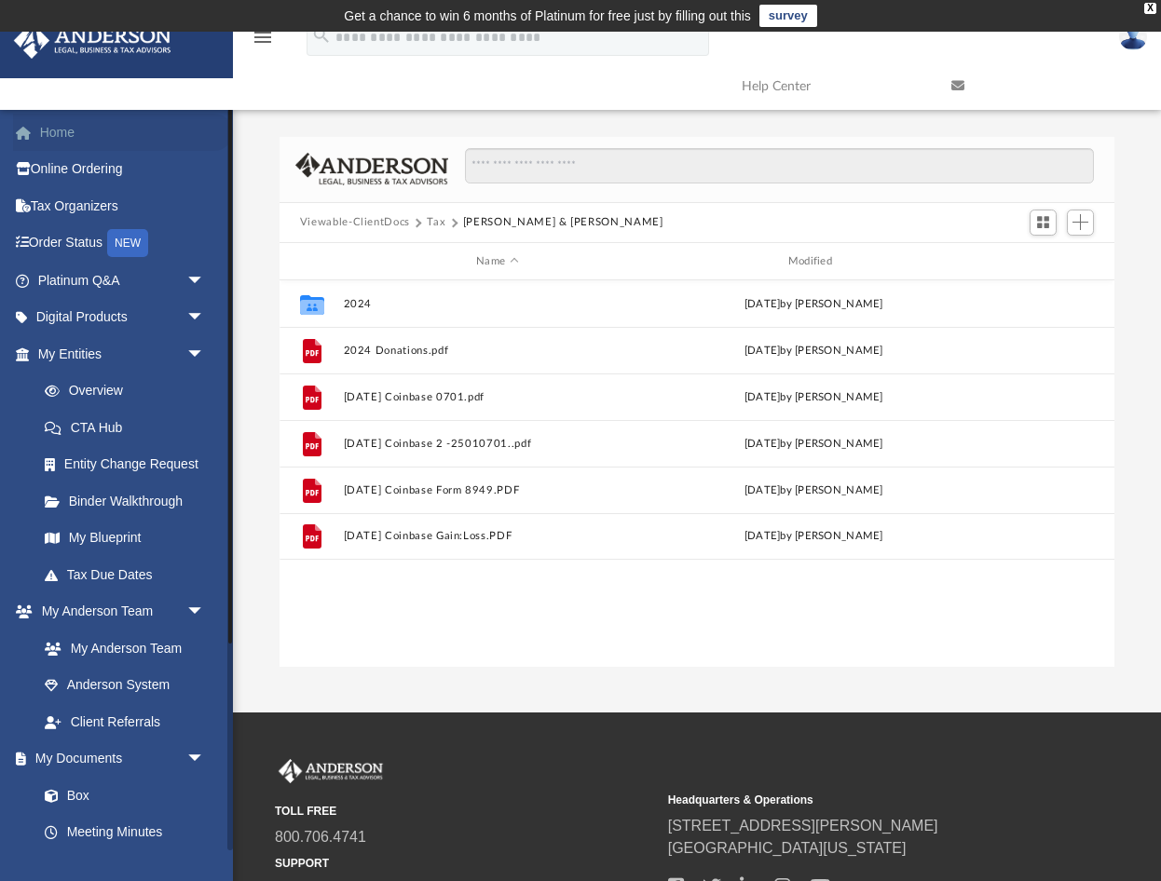
click at [59, 132] on link "Home" at bounding box center [123, 132] width 220 height 37
